Goal: Task Accomplishment & Management: Manage account settings

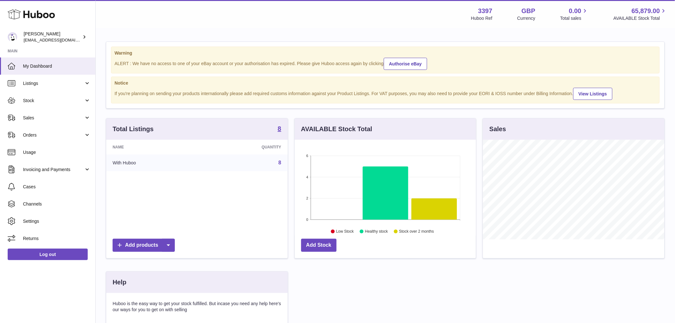
scroll to position [100, 183]
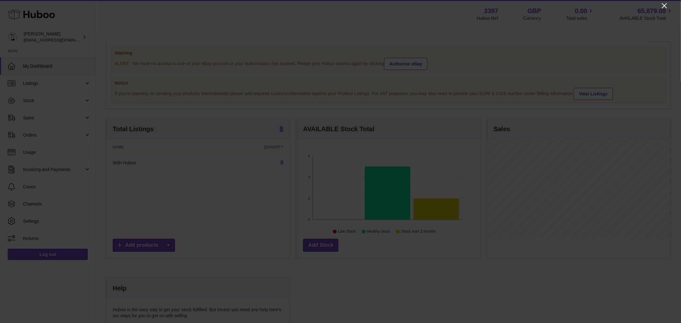
click at [668, 3] on icon "Close" at bounding box center [664, 6] width 8 height 8
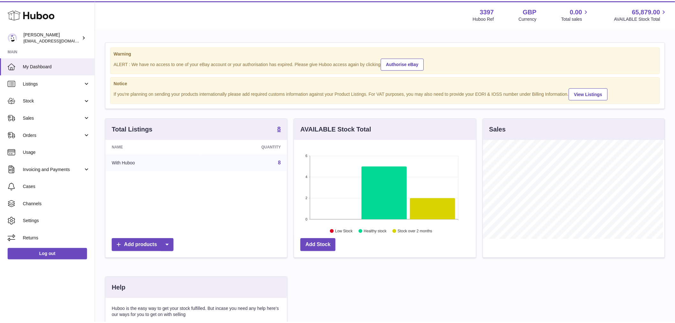
scroll to position [318989, 318907]
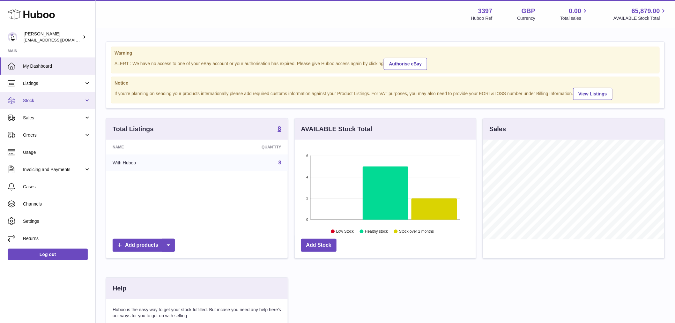
click at [43, 100] on span "Stock" at bounding box center [53, 101] width 61 height 6
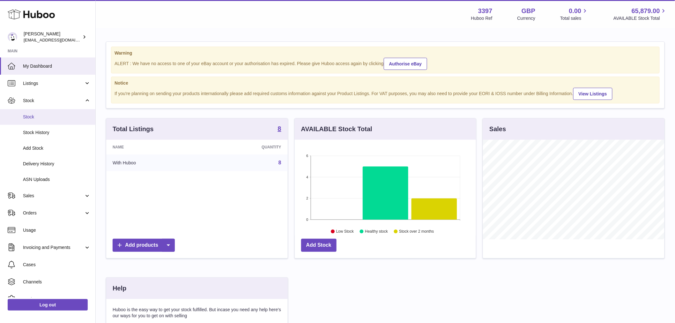
click at [45, 113] on link "Stock" at bounding box center [47, 117] width 95 height 16
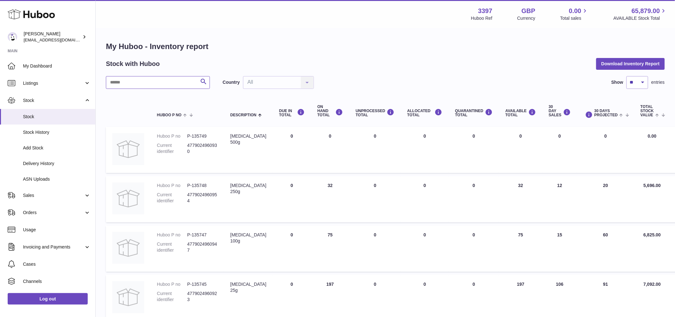
click at [163, 81] on input "text" at bounding box center [158, 82] width 104 height 13
drag, startPoint x: 240, startPoint y: 105, endPoint x: 277, endPoint y: 74, distance: 48.0
click at [242, 102] on th "Description" at bounding box center [248, 112] width 49 height 26
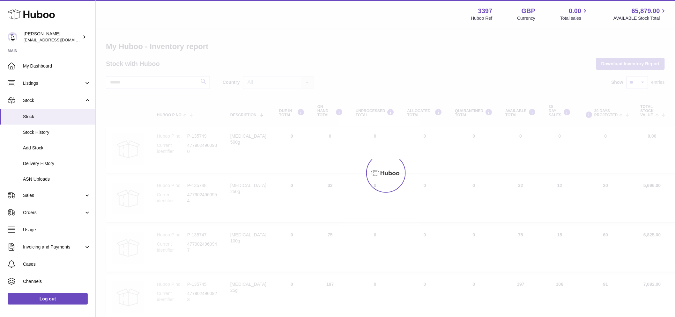
click at [277, 74] on div at bounding box center [385, 173] width 579 height 289
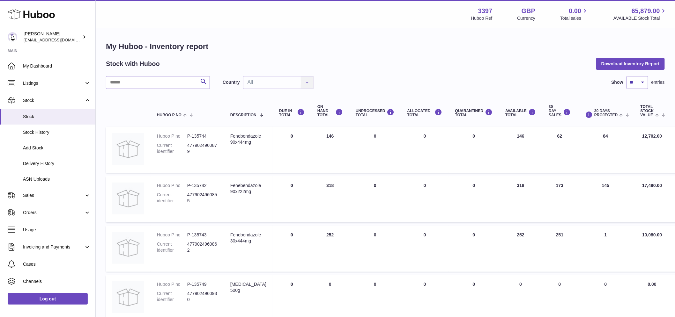
click at [270, 81] on div "Country All All No elements found. Consider changing the search query. List is …" at bounding box center [268, 82] width 91 height 13
click at [294, 84] on div "Country All All No elements found. Consider changing the search query. List is …" at bounding box center [268, 82] width 91 height 13
drag, startPoint x: 314, startPoint y: 82, endPoint x: 306, endPoint y: 85, distance: 8.5
click at [312, 83] on div "Country All All No elements found. Consider changing the search query. List is …" at bounding box center [268, 82] width 91 height 13
click at [48, 116] on span "Stock" at bounding box center [57, 117] width 68 height 6
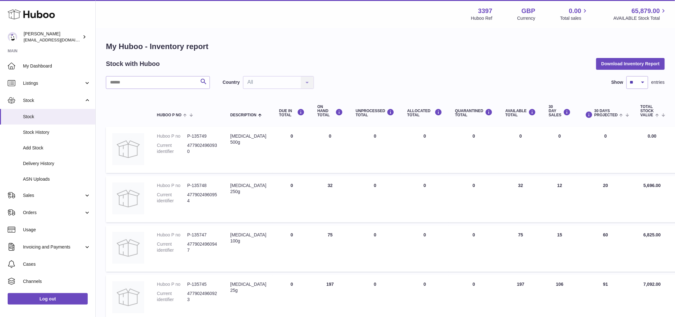
click at [294, 86] on div "Country All All No elements found. Consider changing the search query. List is …" at bounding box center [268, 82] width 91 height 13
click at [307, 84] on div "Country All All No elements found. Consider changing the search query. List is …" at bounding box center [268, 82] width 91 height 13
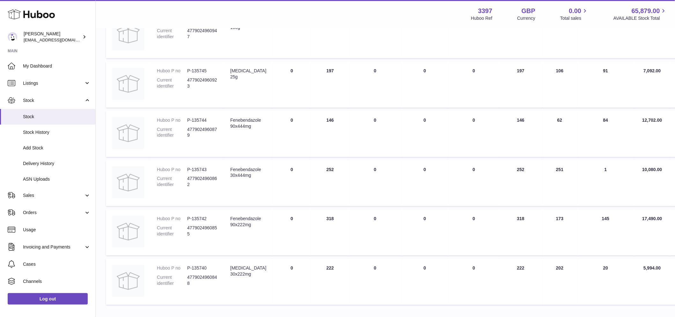
scroll to position [257, 0]
